Goal: Communication & Community: Participate in discussion

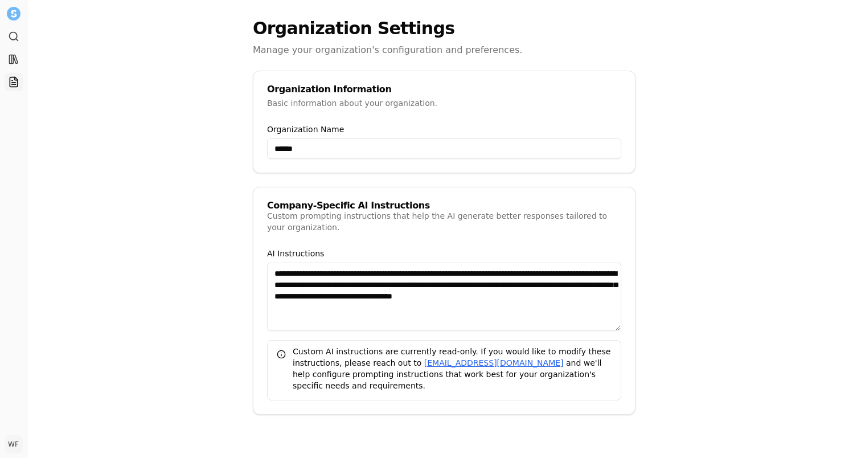
click at [13, 89] on link "Projects" at bounding box center [14, 82] width 18 height 18
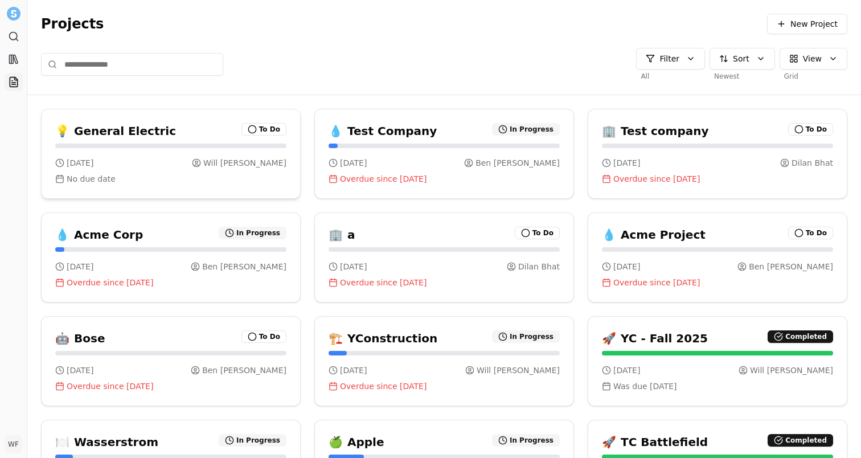
click at [200, 170] on div "[DATE] [PERSON_NAME] No due date" at bounding box center [170, 170] width 231 height 27
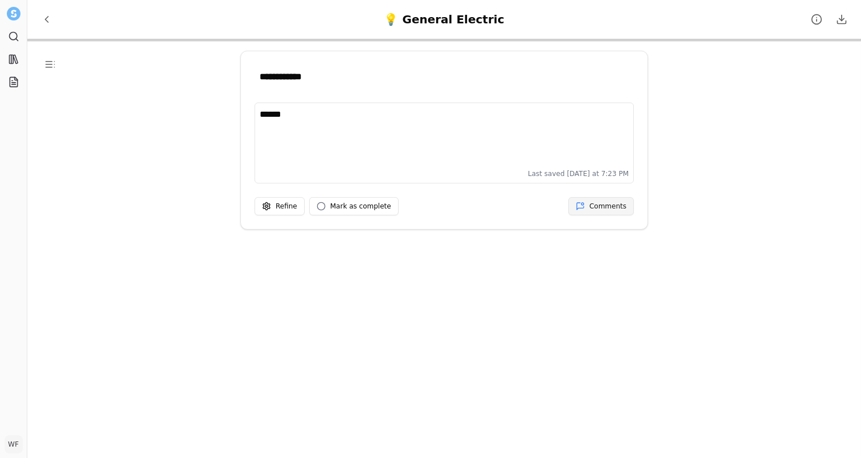
click at [612, 208] on span "Comments" at bounding box center [607, 206] width 37 height 9
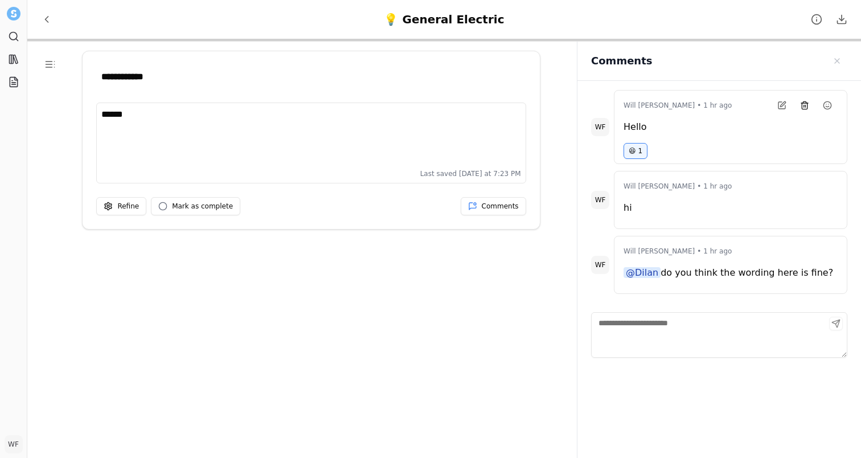
click at [803, 108] on span "Comments" at bounding box center [804, 105] width 9 height 9
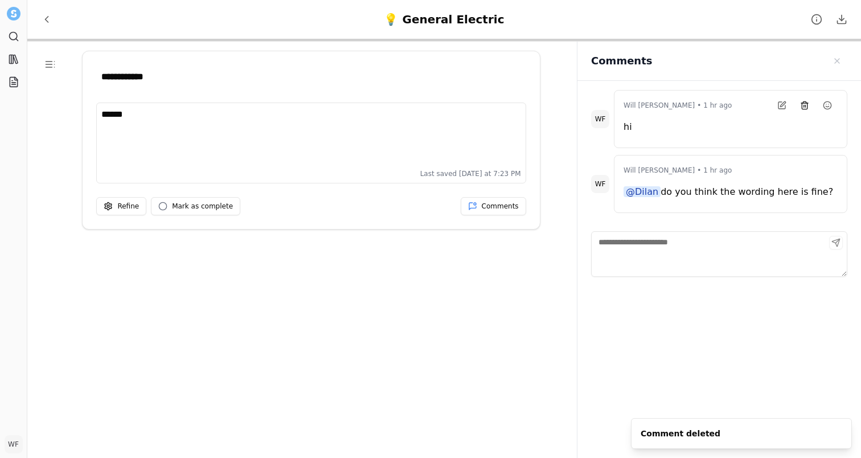
click at [803, 101] on span "Comments" at bounding box center [804, 105] width 9 height 9
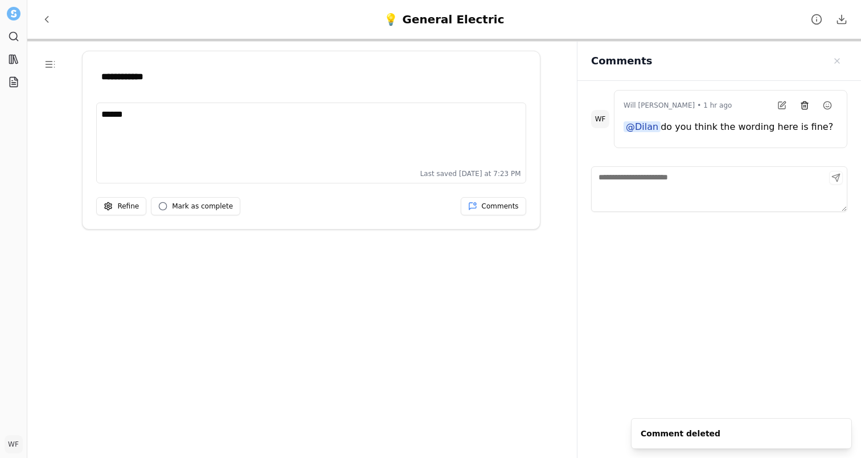
click at [806, 105] on span "Comments" at bounding box center [804, 105] width 9 height 9
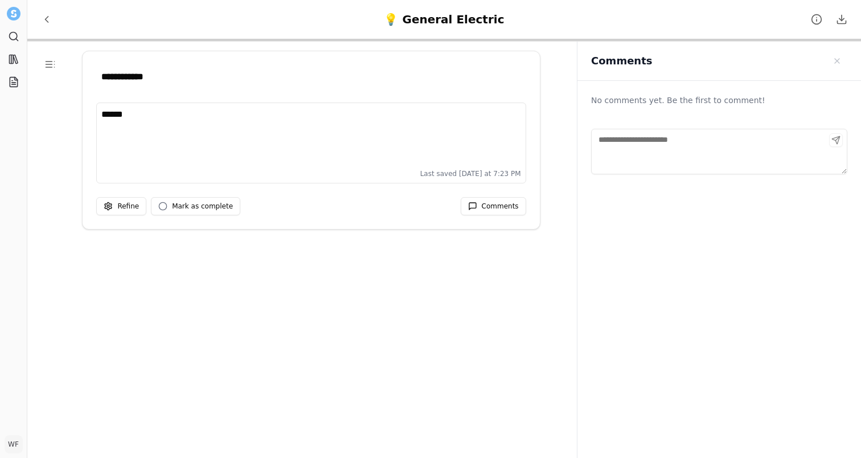
click at [703, 167] on textarea "Comments" at bounding box center [719, 152] width 256 height 46
type textarea "*"
click at [725, 202] on div "No comments yet. Be the first to comment! *" at bounding box center [720, 290] width 284 height 419
click at [772, 142] on textarea "*" at bounding box center [719, 152] width 256 height 46
click at [726, 111] on div "No comments yet. Be the first to comment!" at bounding box center [719, 146] width 256 height 112
